Goal: Task Accomplishment & Management: Use online tool/utility

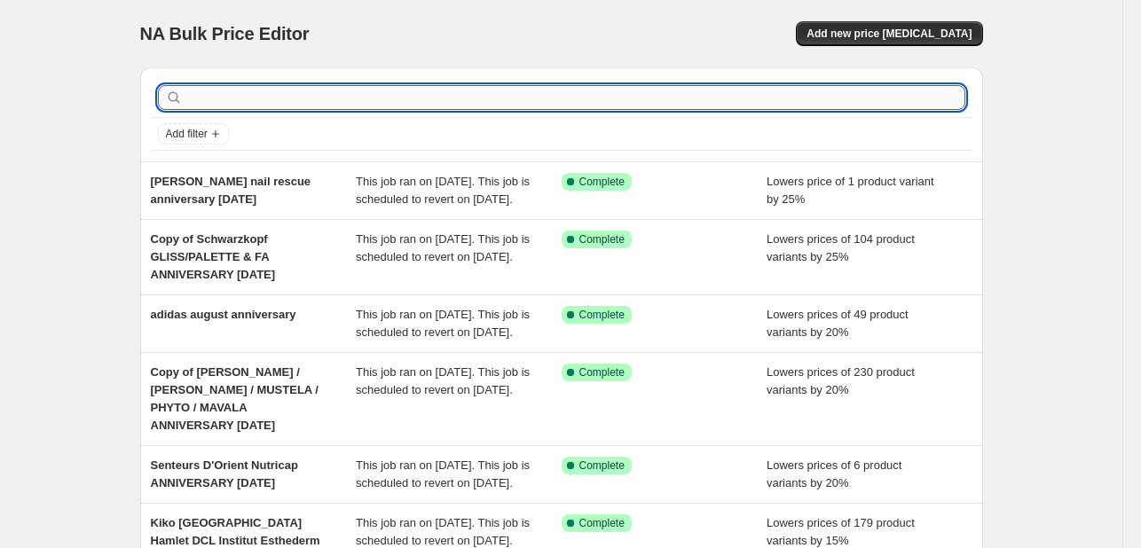
click at [389, 89] on input "text" at bounding box center [575, 97] width 779 height 25
type input "eucerin"
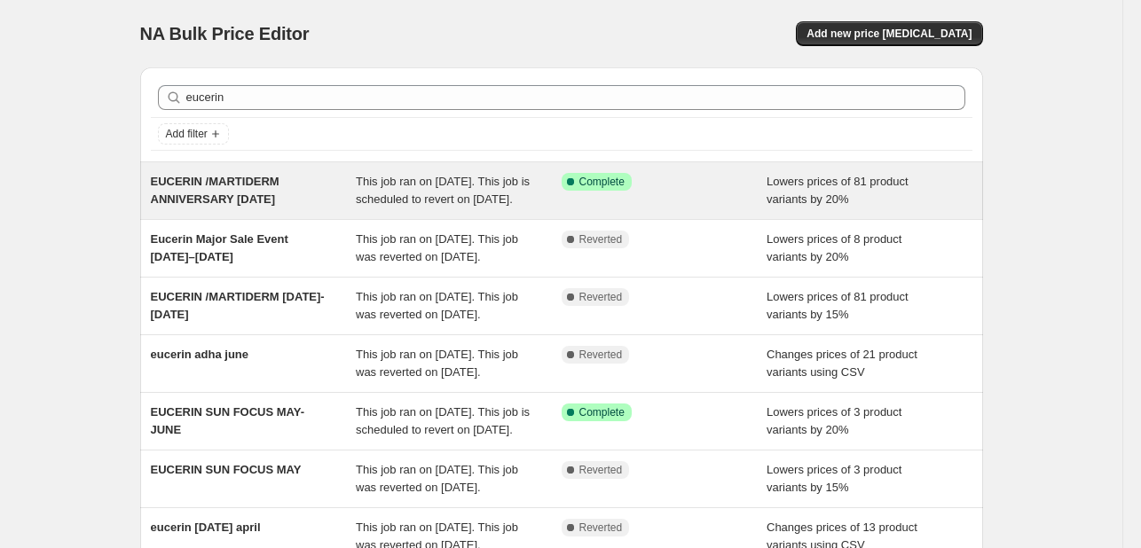
click at [485, 177] on span "This job ran on [DATE]. This job is scheduled to revert on [DATE]." at bounding box center [443, 190] width 174 height 31
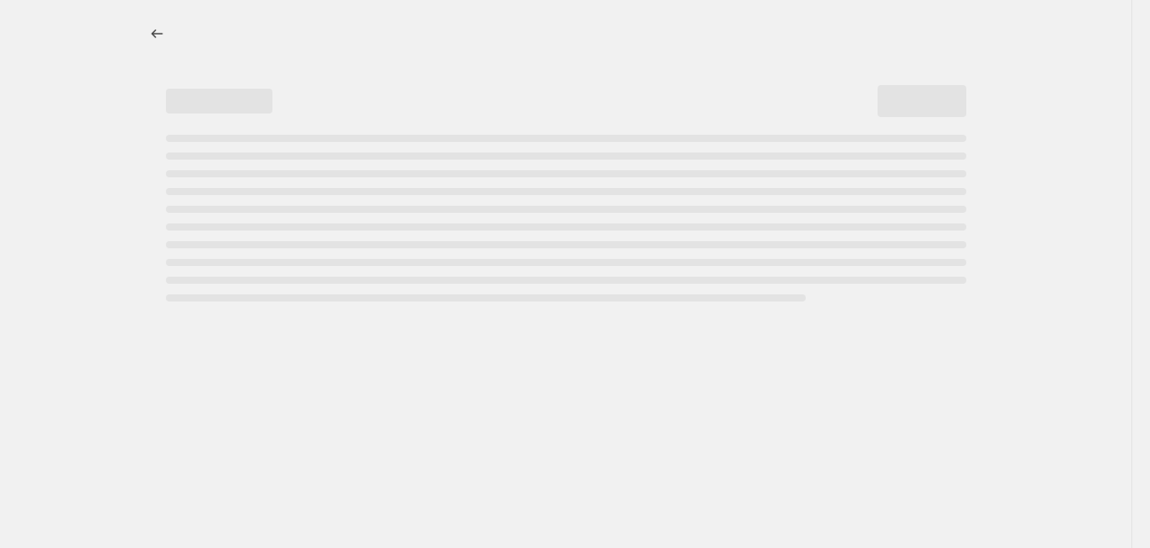
select select "percentage"
select select "tag"
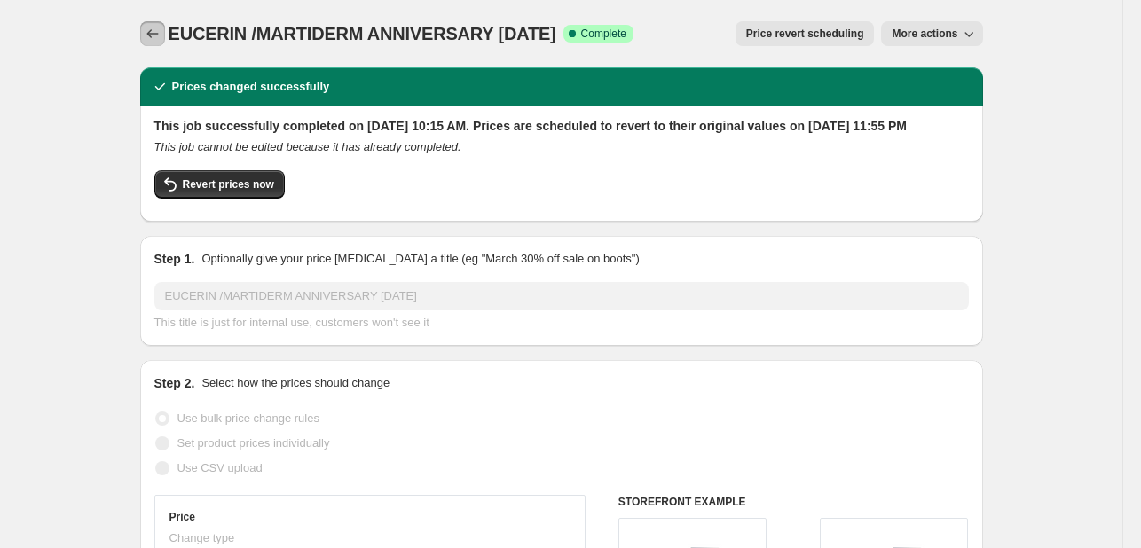
click at [149, 37] on icon "Price change jobs" at bounding box center [153, 34] width 18 height 18
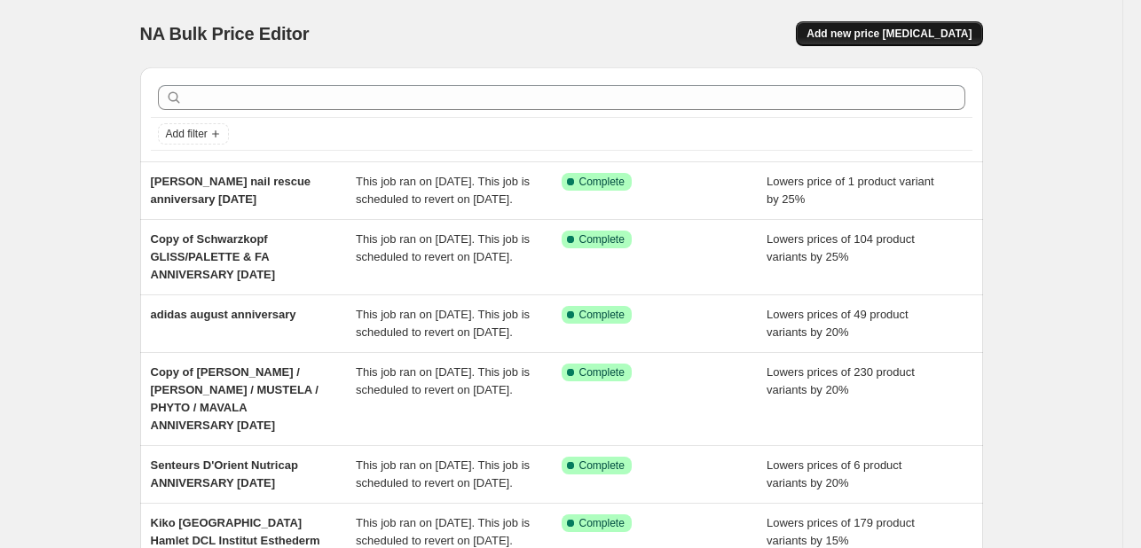
click at [894, 35] on span "Add new price [MEDICAL_DATA]" at bounding box center [888, 34] width 165 height 14
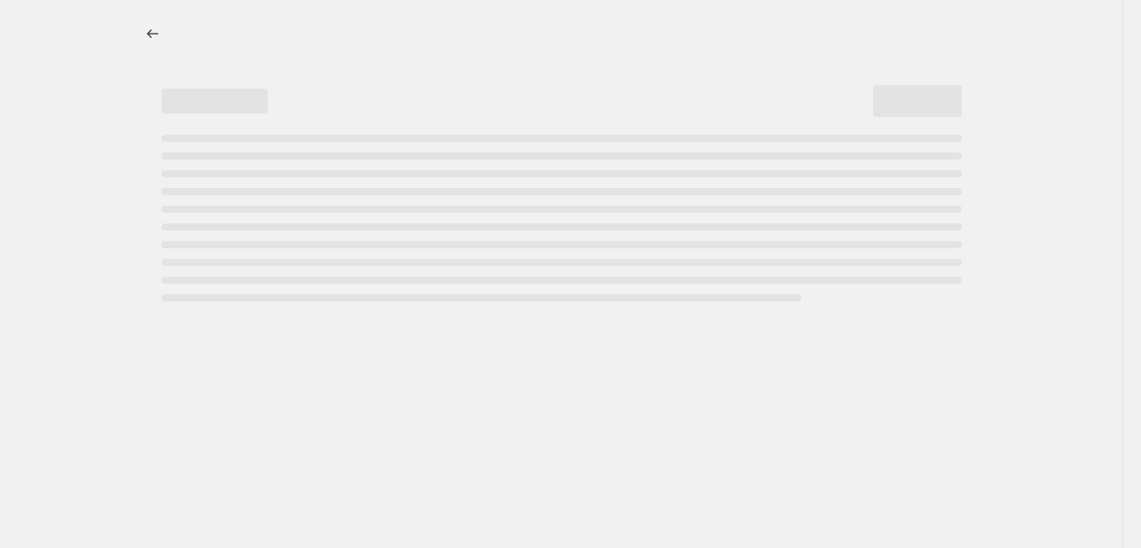
select select "percentage"
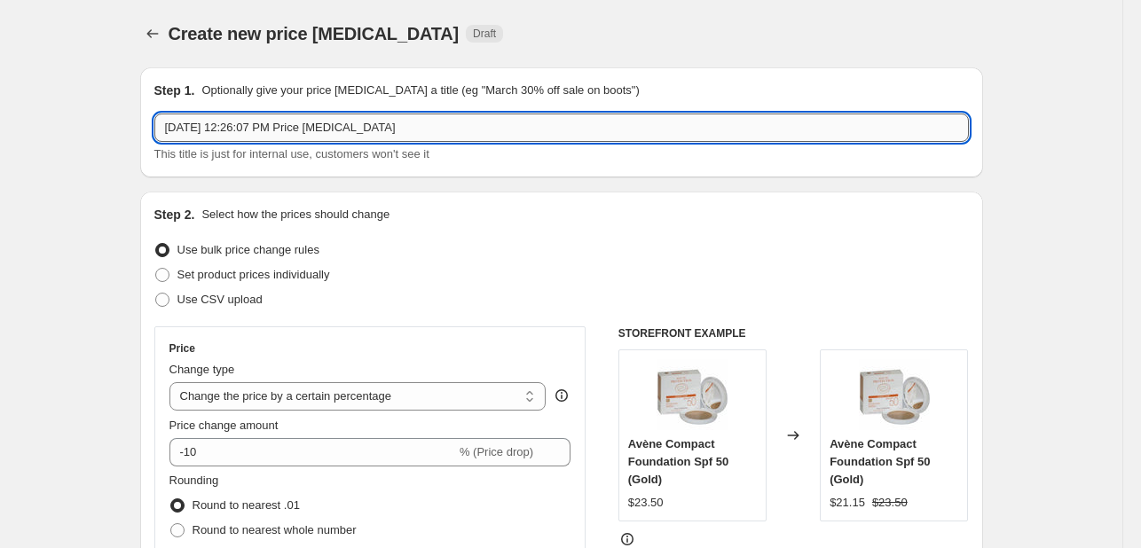
click at [305, 121] on input "[DATE] 12:26:07 PM Price [MEDICAL_DATA]" at bounding box center [561, 128] width 814 height 28
paste input "Eucerin DermoPurifyer Triple Effect Serum 40ml"
type input "Eucerin DermoPurifyer Triple Effect Serum 40ml anniversary [DATE]"
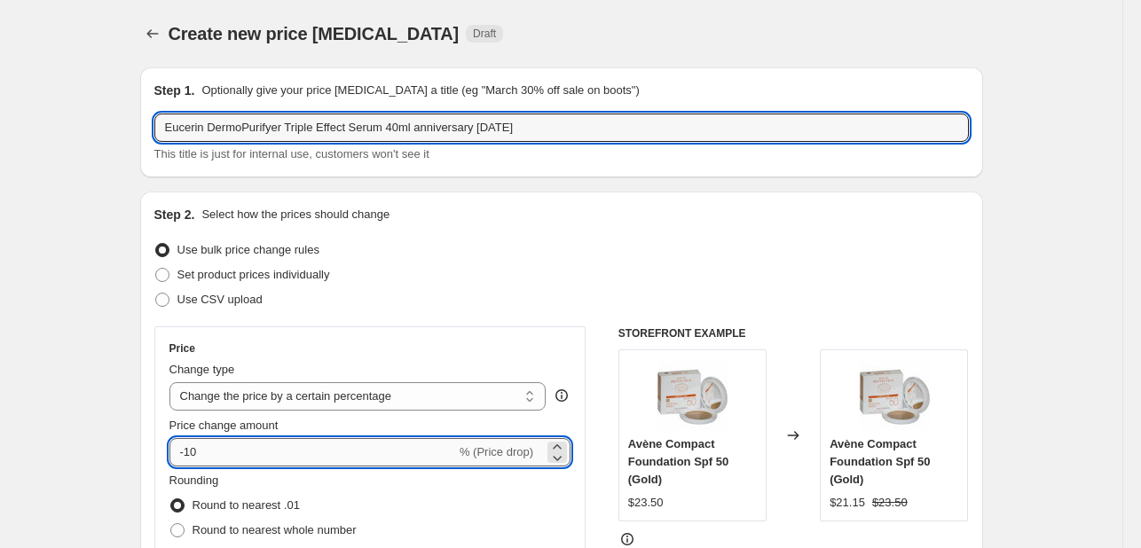
click at [263, 438] on input "-10" at bounding box center [312, 452] width 287 height 28
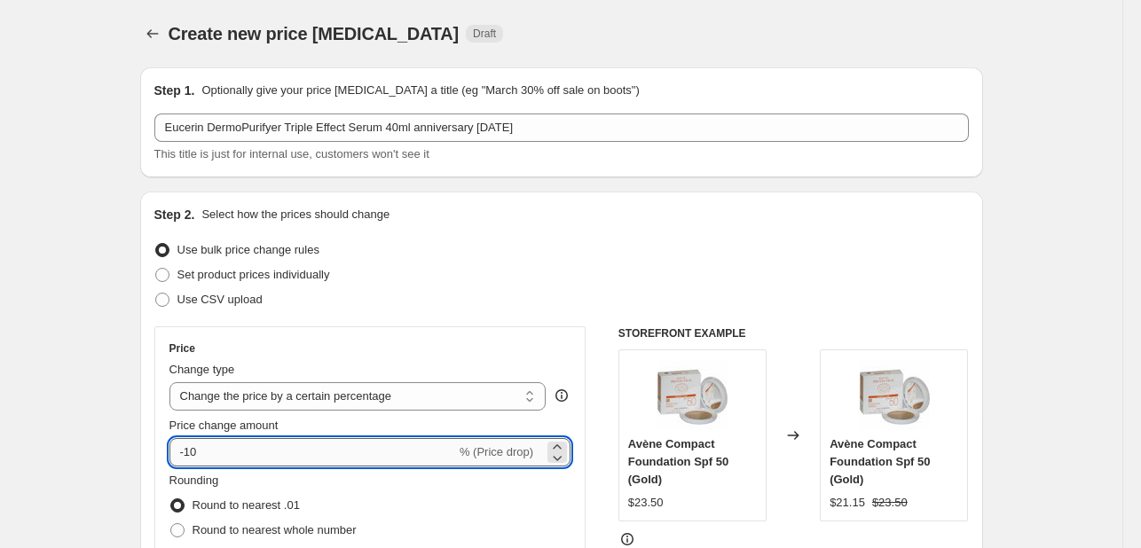
type input "-1"
type input "-20"
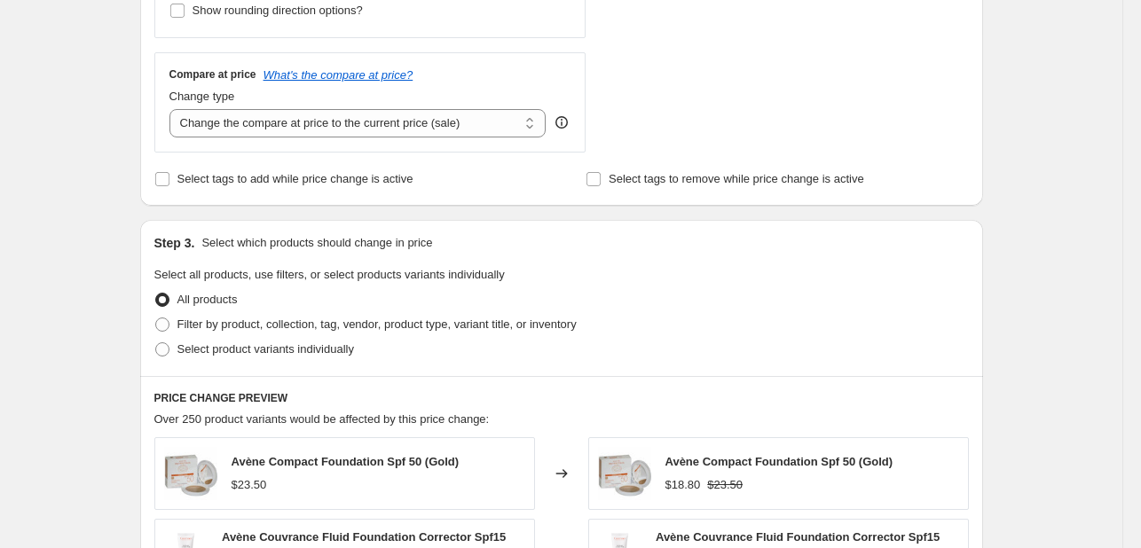
scroll to position [710, 0]
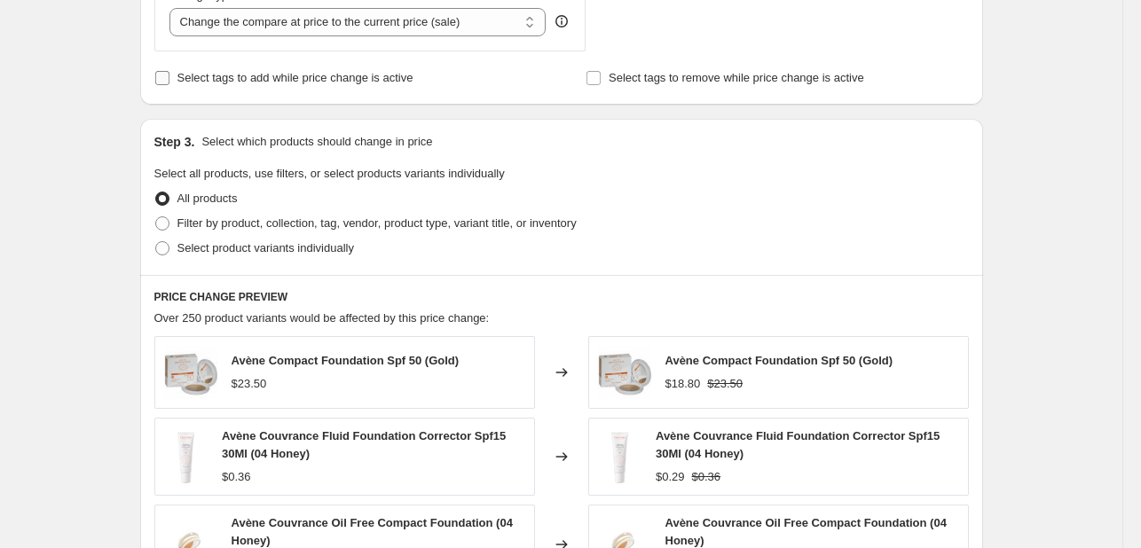
click at [247, 89] on label "Select tags to add while price change is active" at bounding box center [283, 78] width 259 height 25
click at [169, 85] on input "Select tags to add while price change is active" at bounding box center [162, 78] width 14 height 14
checkbox input "true"
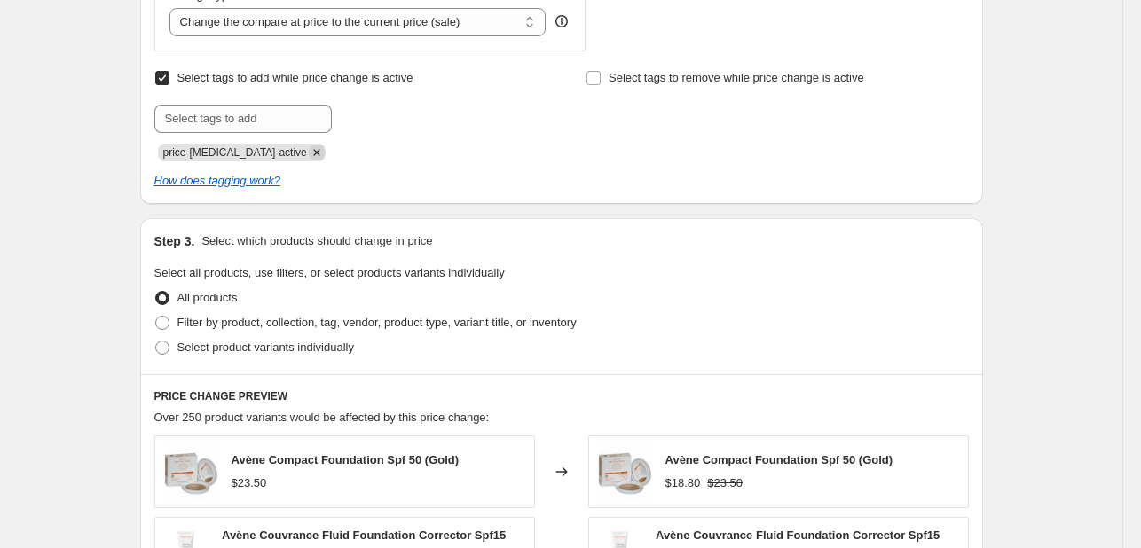
click at [309, 150] on icon "Remove price-change-job-active" at bounding box center [317, 153] width 16 height 16
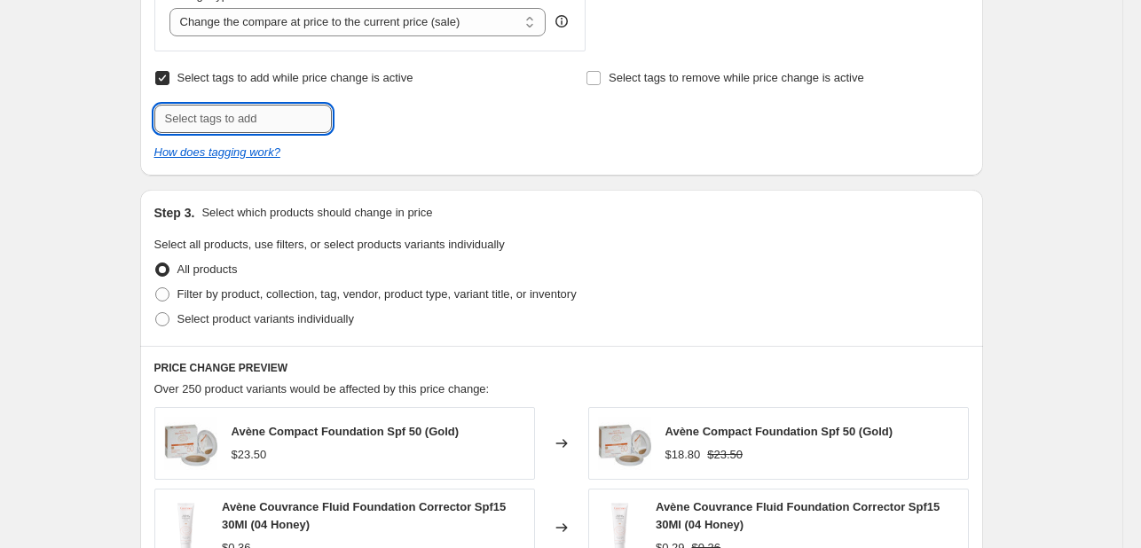
click at [286, 122] on input "text" at bounding box center [242, 119] width 177 height 28
type input "ANNV825"
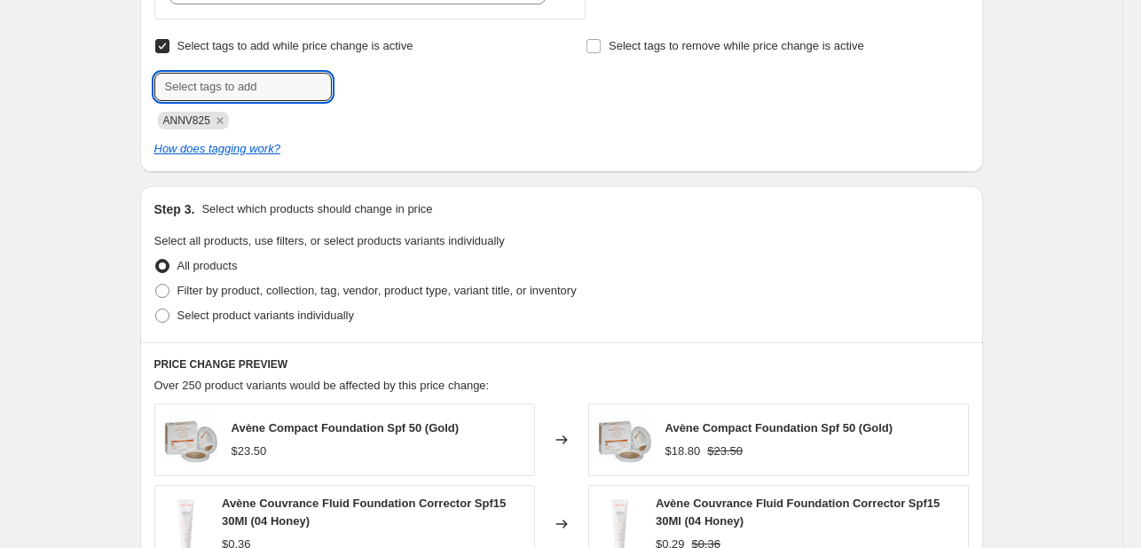
scroll to position [798, 0]
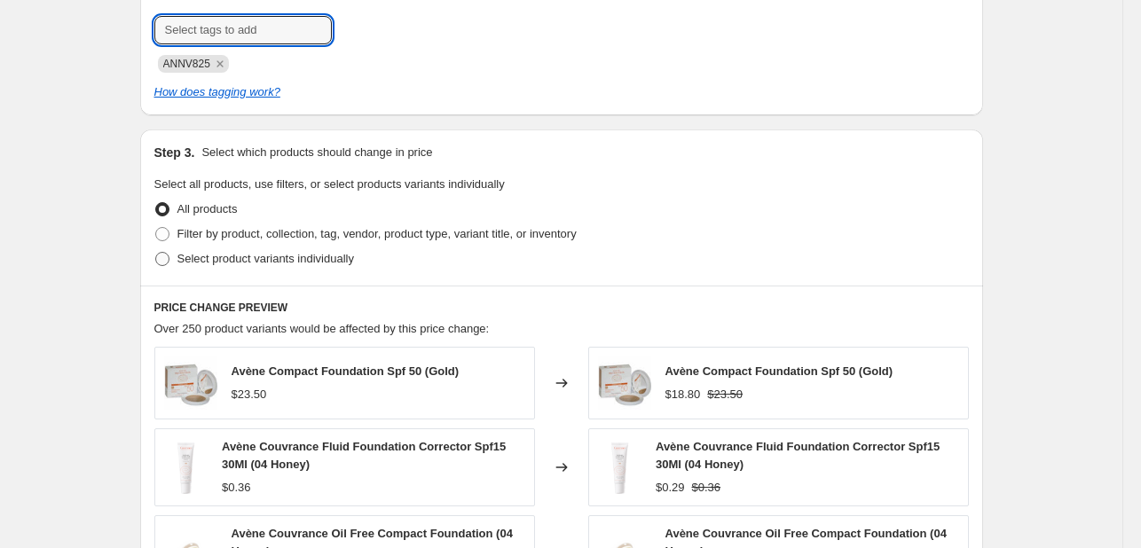
click at [311, 262] on span "Select product variants individually" at bounding box center [265, 258] width 177 height 13
click at [156, 253] on input "Select product variants individually" at bounding box center [155, 252] width 1 height 1
radio input "true"
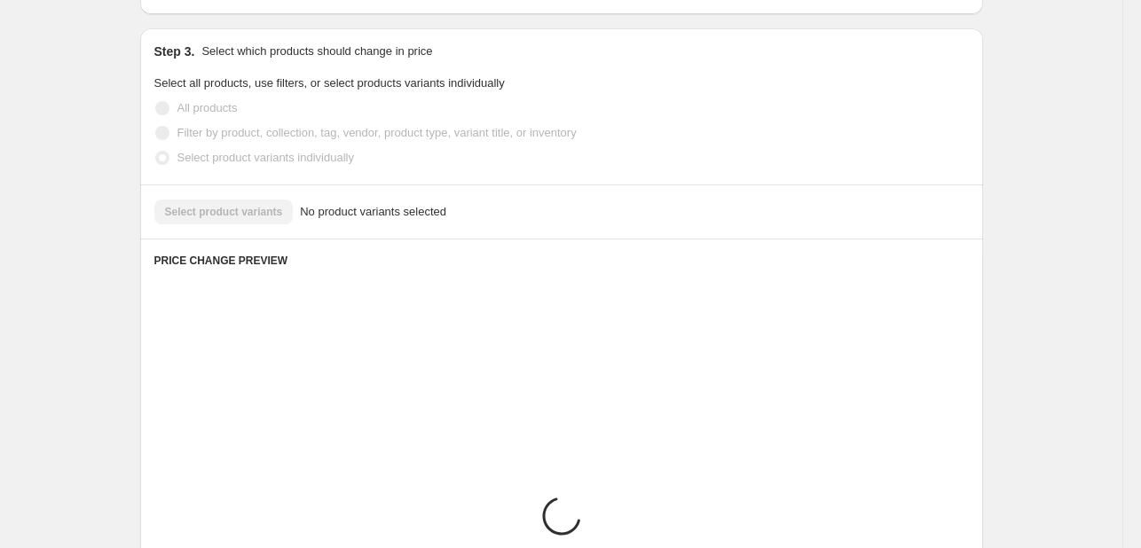
scroll to position [931, 0]
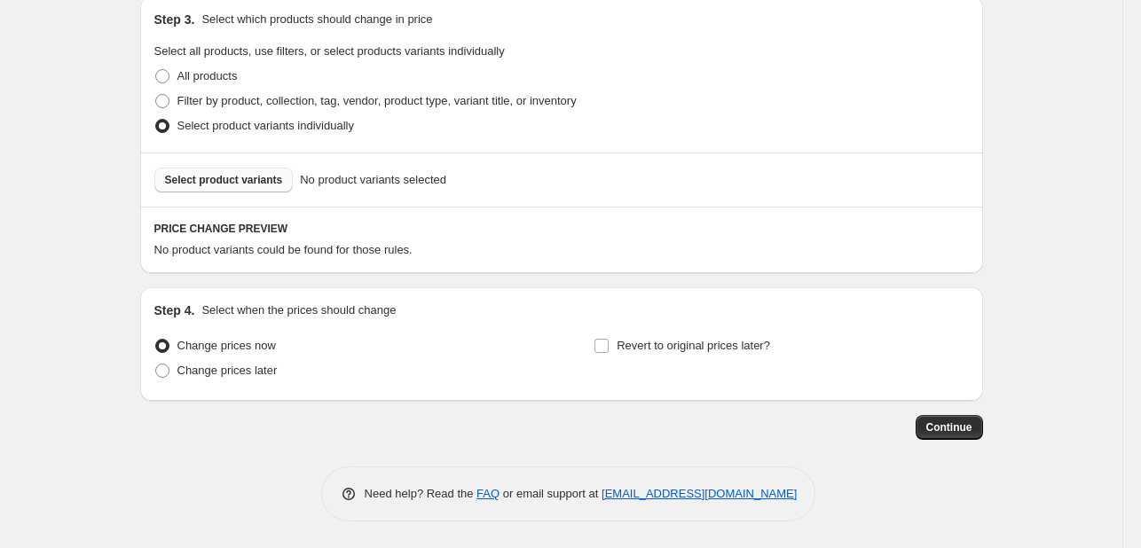
click at [271, 189] on button "Select product variants" at bounding box center [223, 180] width 139 height 25
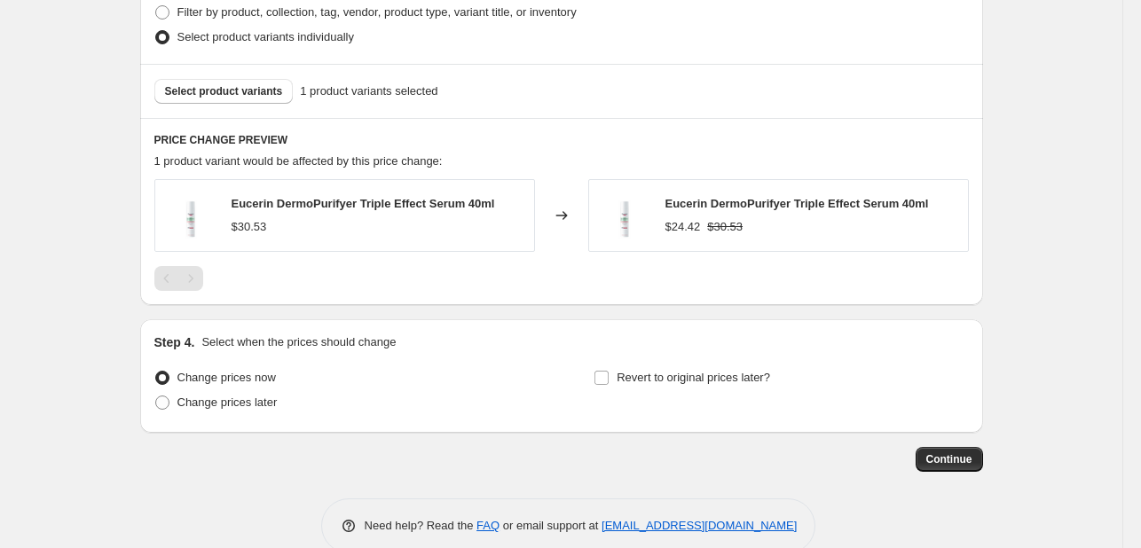
scroll to position [1052, 0]
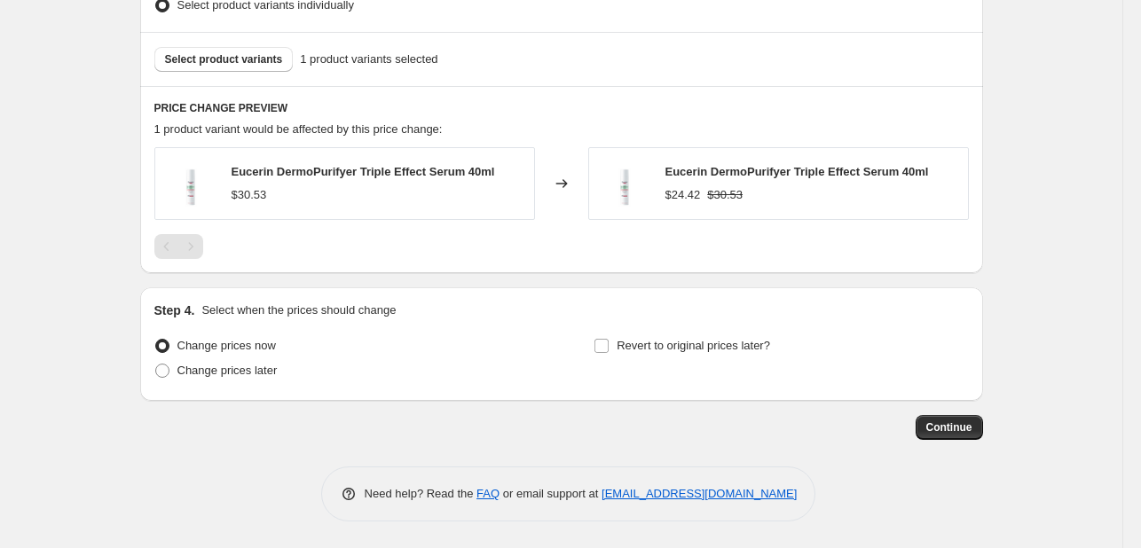
click at [749, 332] on div "Step 4. Select when the prices should change Change prices now Change prices la…" at bounding box center [561, 344] width 814 height 85
click at [747, 347] on span "Revert to original prices later?" at bounding box center [692, 345] width 153 height 13
click at [608, 347] on input "Revert to original prices later?" at bounding box center [601, 346] width 14 height 14
checkbox input "true"
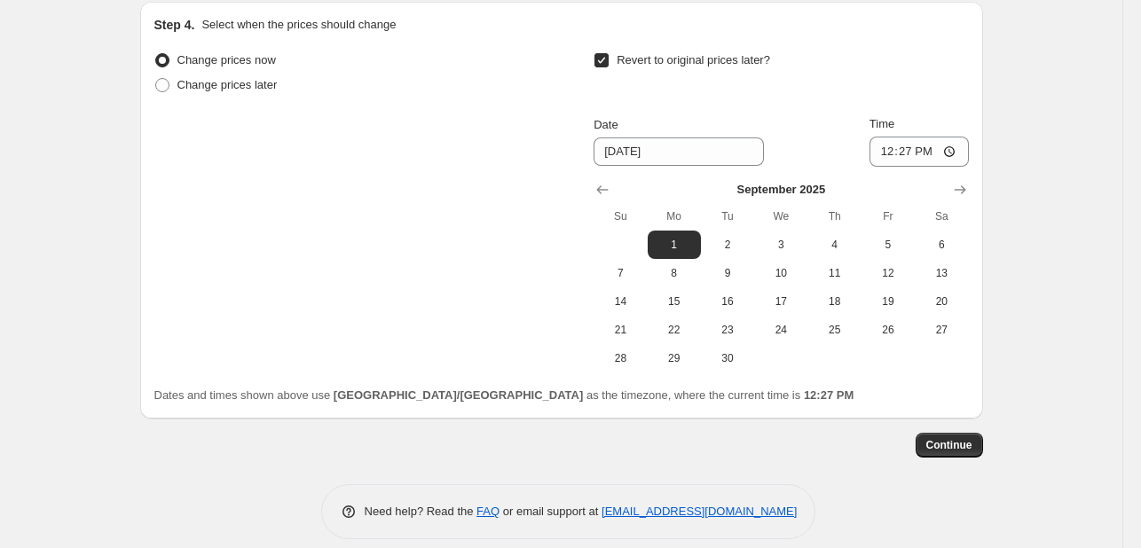
scroll to position [1355, 0]
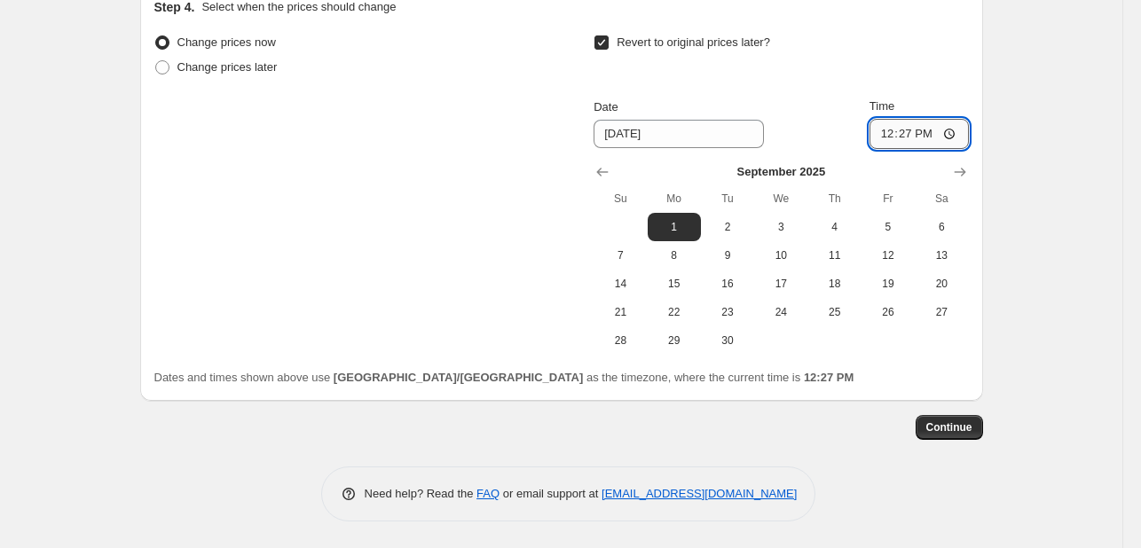
click at [905, 133] on input "12:27" at bounding box center [918, 134] width 99 height 30
type input "00:00"
click at [956, 424] on span "Continue" at bounding box center [949, 427] width 46 height 14
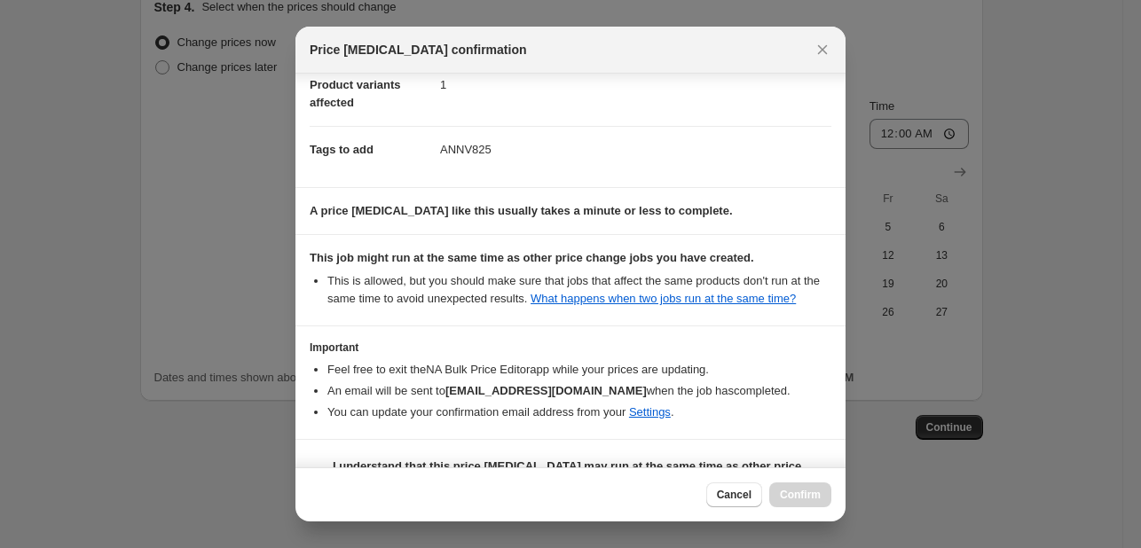
scroll to position [262, 0]
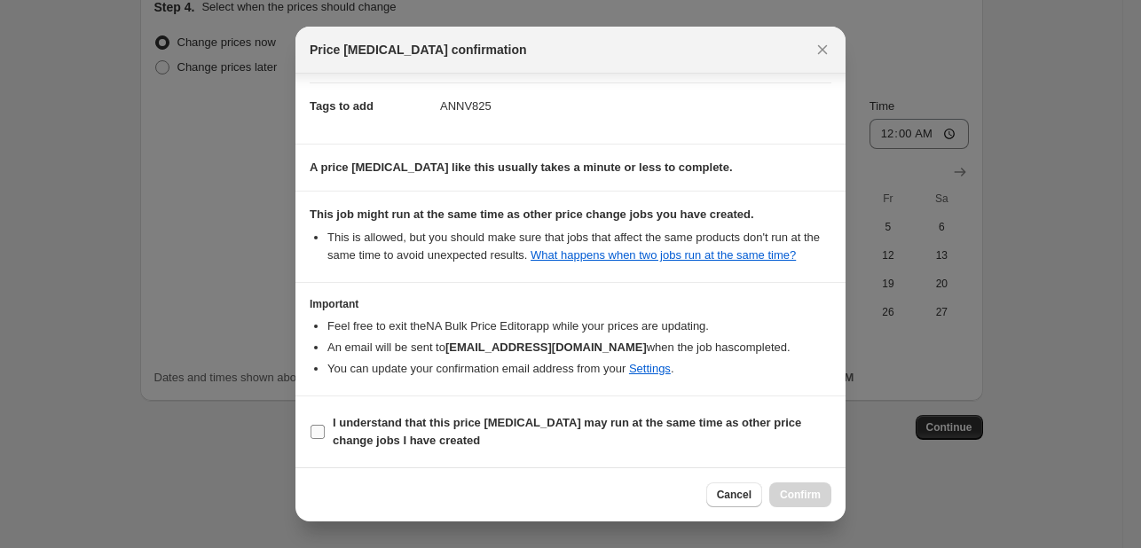
click at [682, 422] on b "I understand that this price [MEDICAL_DATA] may run at the same time as other p…" at bounding box center [567, 431] width 468 height 31
click at [325, 425] on input "I understand that this price [MEDICAL_DATA] may run at the same time as other p…" at bounding box center [317, 432] width 14 height 14
checkbox input "true"
drag, startPoint x: 771, startPoint y: 483, endPoint x: 778, endPoint y: 491, distance: 10.7
click at [778, 491] on div "Cancel Confirm" at bounding box center [768, 495] width 125 height 25
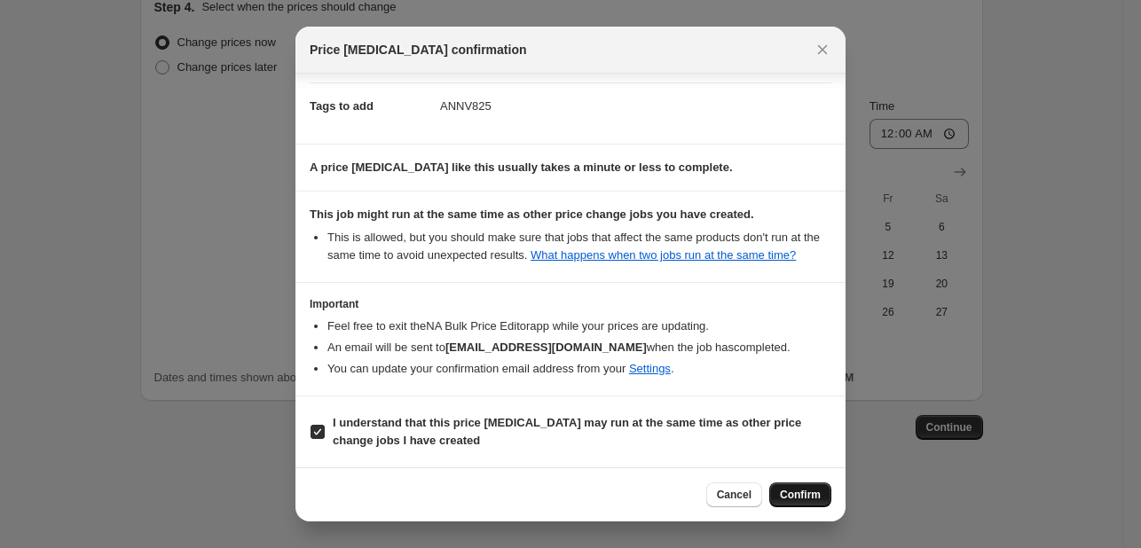
click at [778, 491] on button "Confirm" at bounding box center [800, 495] width 62 height 25
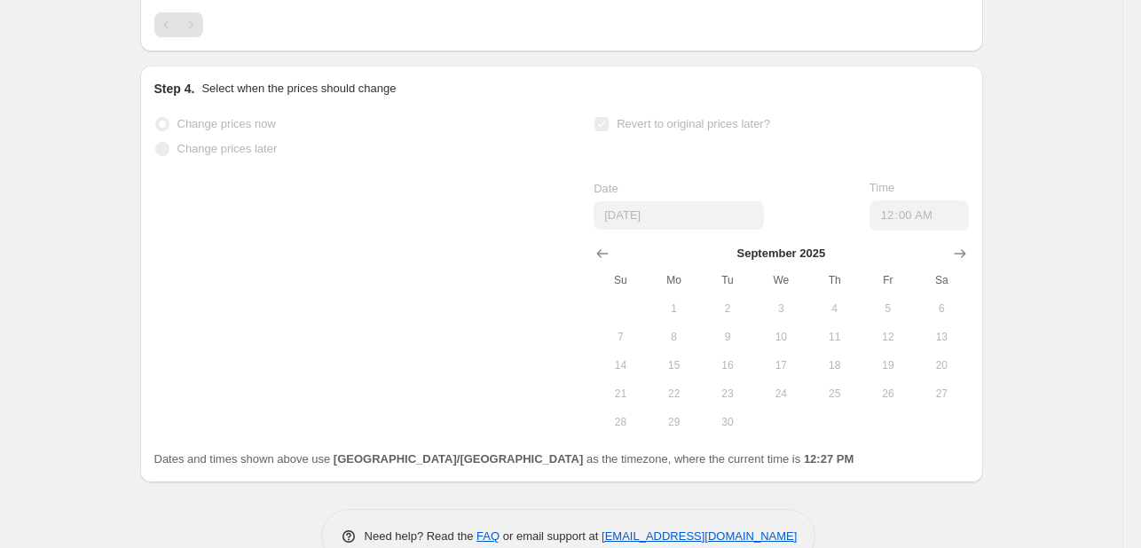
select select "percentage"
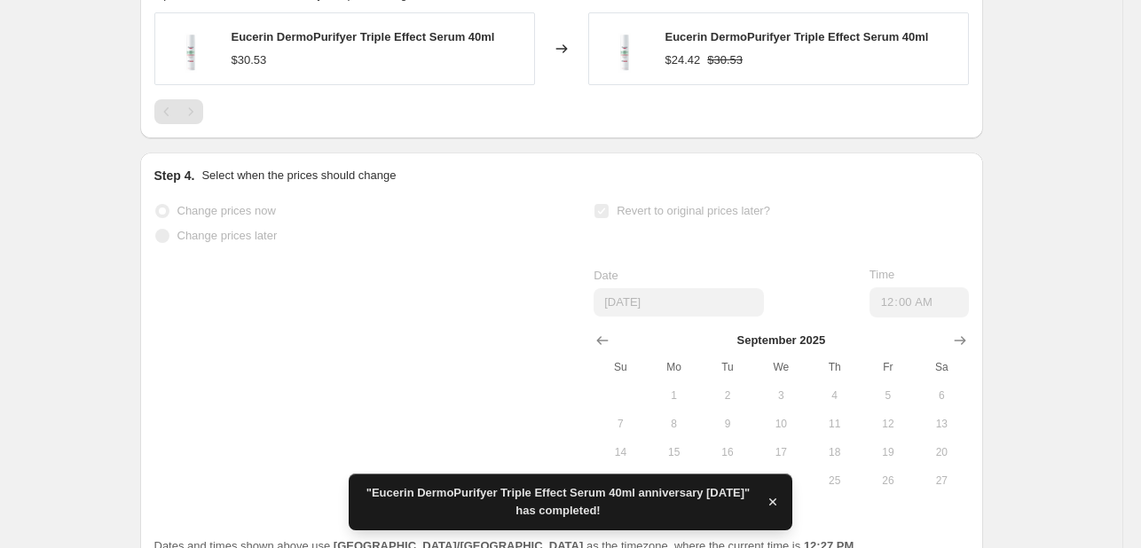
scroll to position [0, 0]
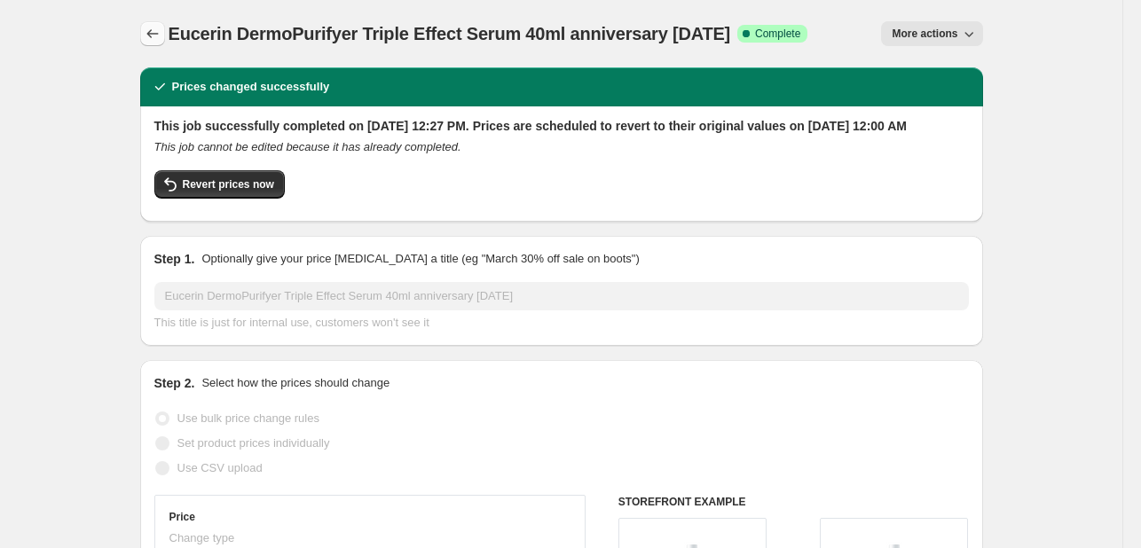
click at [149, 31] on icon "Price change jobs" at bounding box center [153, 34] width 18 height 18
